Goal: Transaction & Acquisition: Purchase product/service

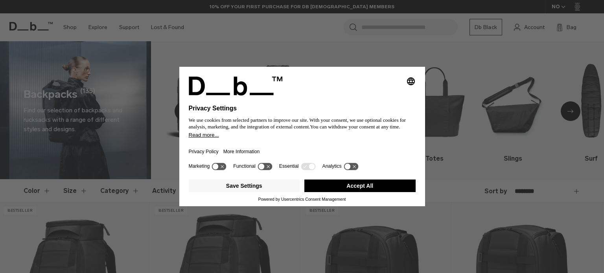
click at [360, 190] on button "Accept All" at bounding box center [359, 186] width 111 height 13
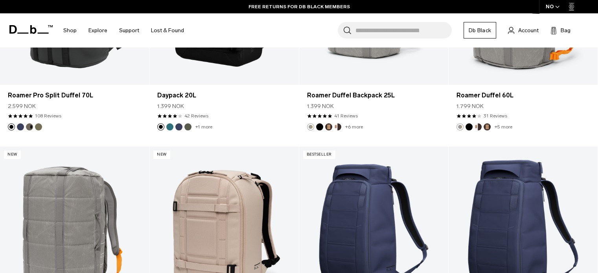
scroll to position [1193, 0]
click at [395, 35] on input "Search for Bags, Luggage..." at bounding box center [404, 30] width 96 height 17
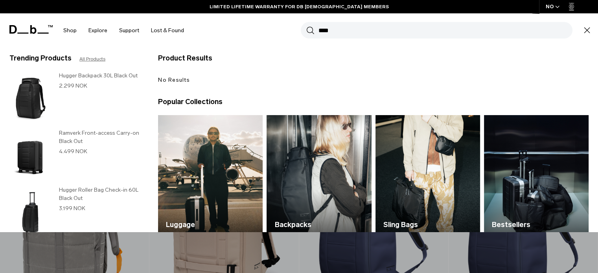
type input "****"
click at [306, 26] on button "Search" at bounding box center [310, 30] width 8 height 9
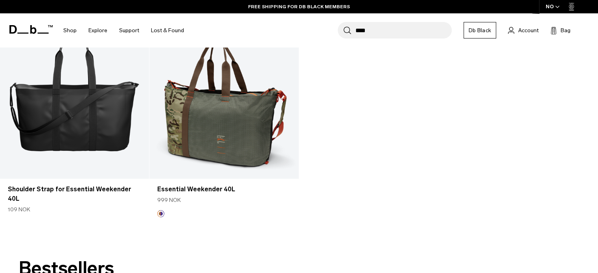
scroll to position [841, 0]
